Goal: Transaction & Acquisition: Obtain resource

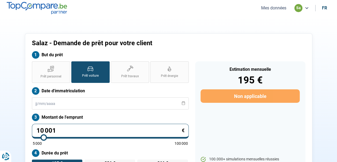
click at [266, 9] on button "Mes données" at bounding box center [274, 8] width 28 height 6
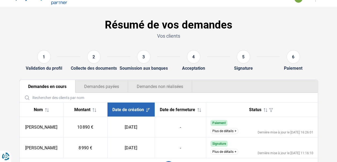
scroll to position [41, 0]
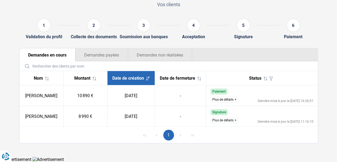
click at [220, 100] on button "Plus de détails" at bounding box center [225, 99] width 28 height 6
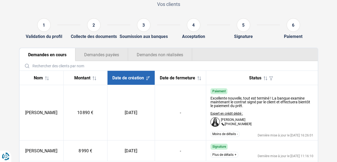
scroll to position [68, 0]
